Goal: Information Seeking & Learning: Find specific fact

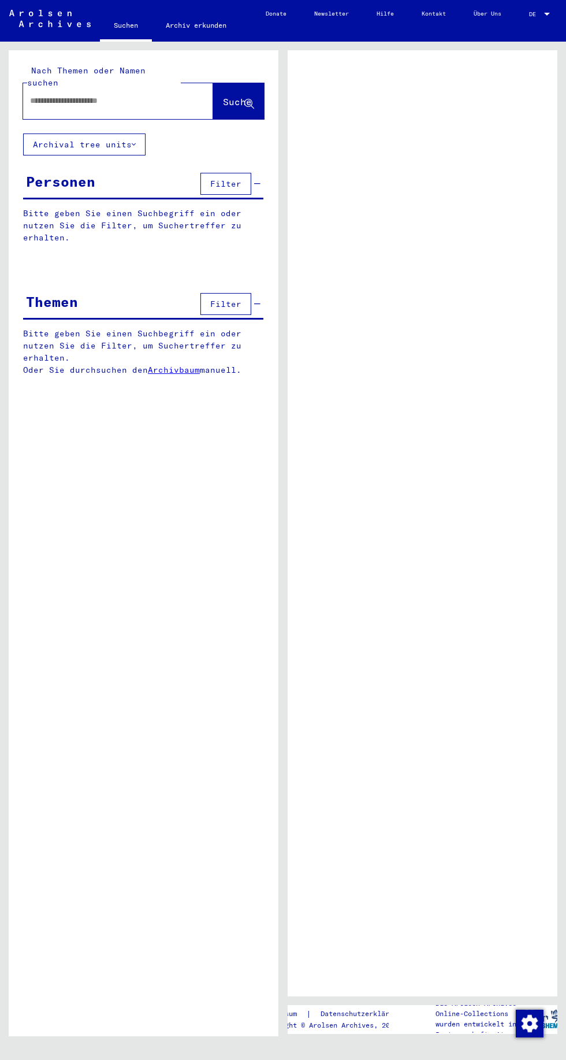
click at [34, 95] on input "text" at bounding box center [107, 101] width 155 height 12
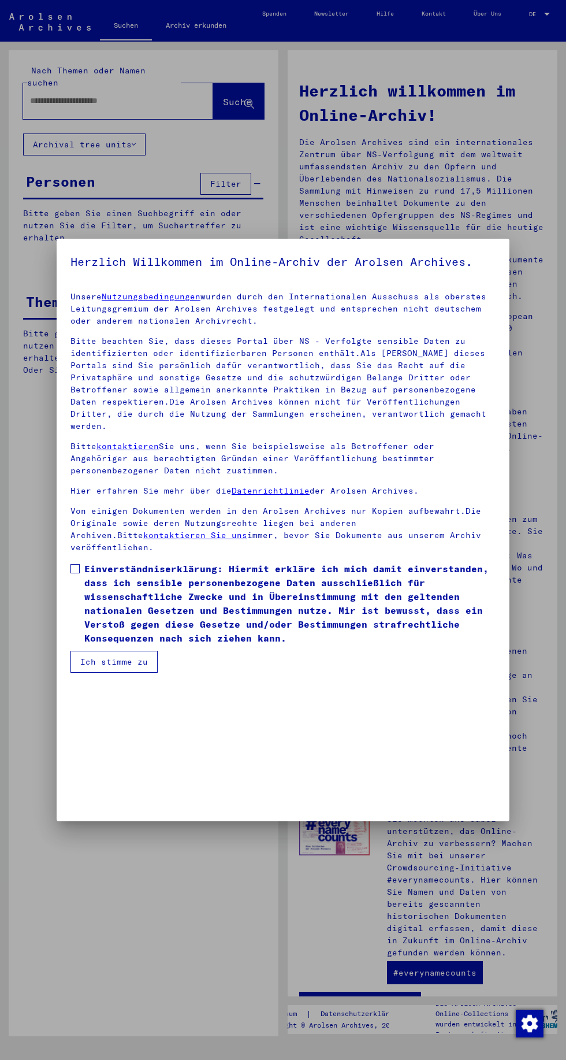
scroll to position [246, 0]
click at [76, 573] on span at bounding box center [74, 568] width 9 height 9
click at [112, 673] on button "Ich stimme zu" at bounding box center [113, 662] width 87 height 22
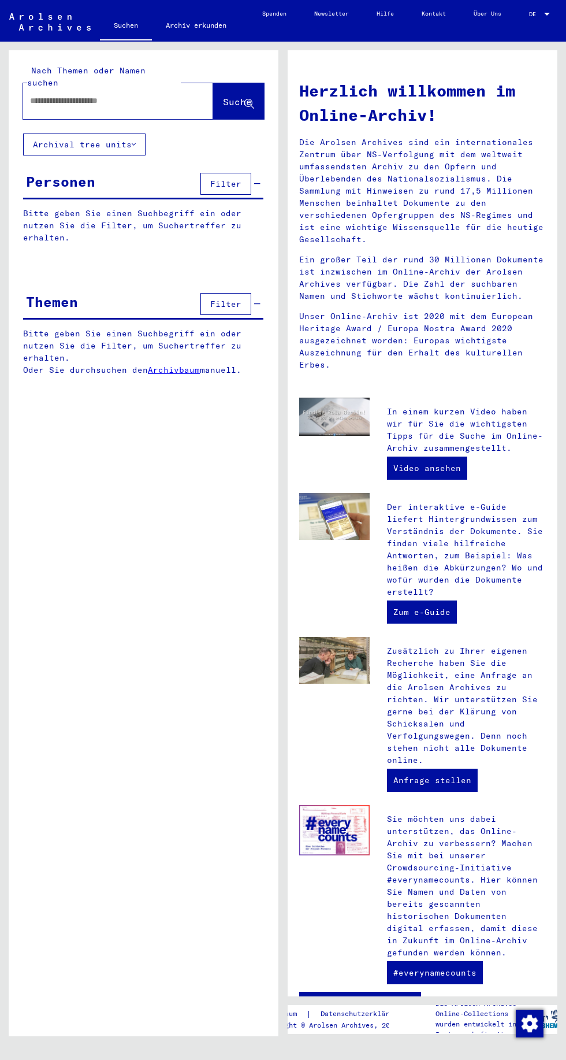
click at [60, 95] on input "text" at bounding box center [104, 101] width 148 height 12
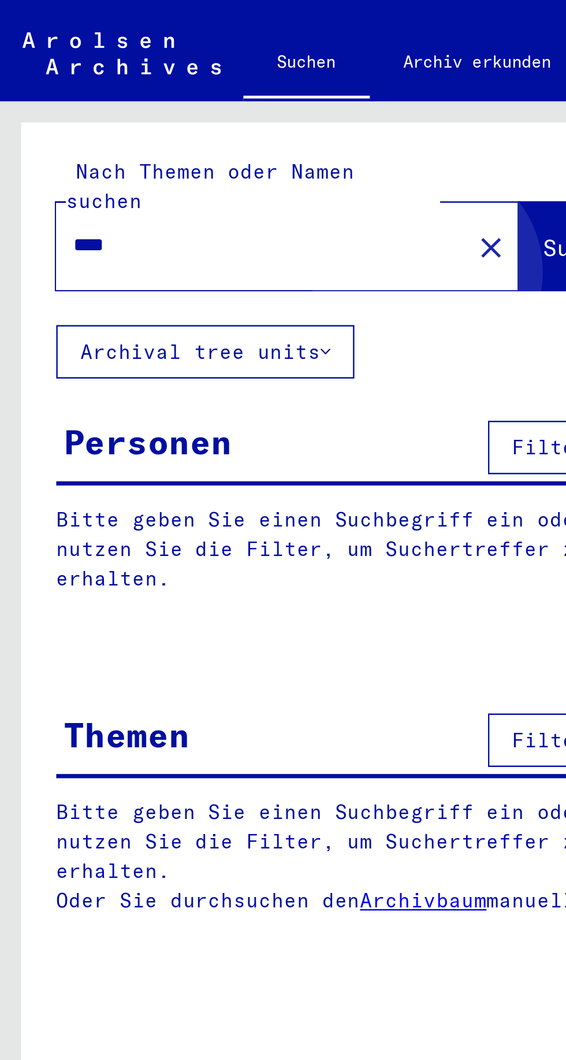
type input "****"
click at [218, 105] on button "Suche" at bounding box center [238, 101] width 51 height 36
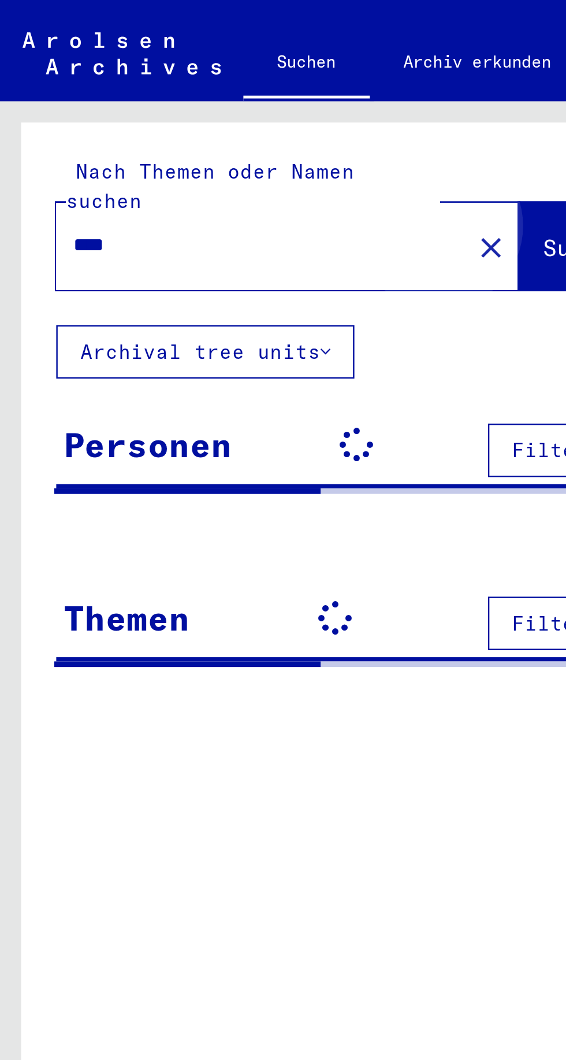
click at [221, 94] on button "Suche" at bounding box center [238, 101] width 51 height 36
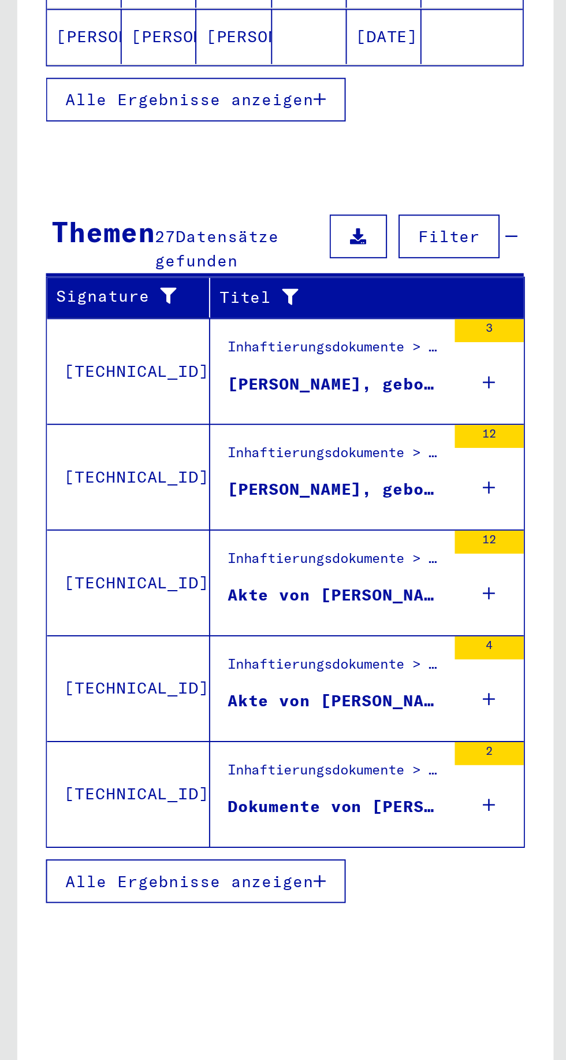
scroll to position [42, 0]
